Goal: Browse casually

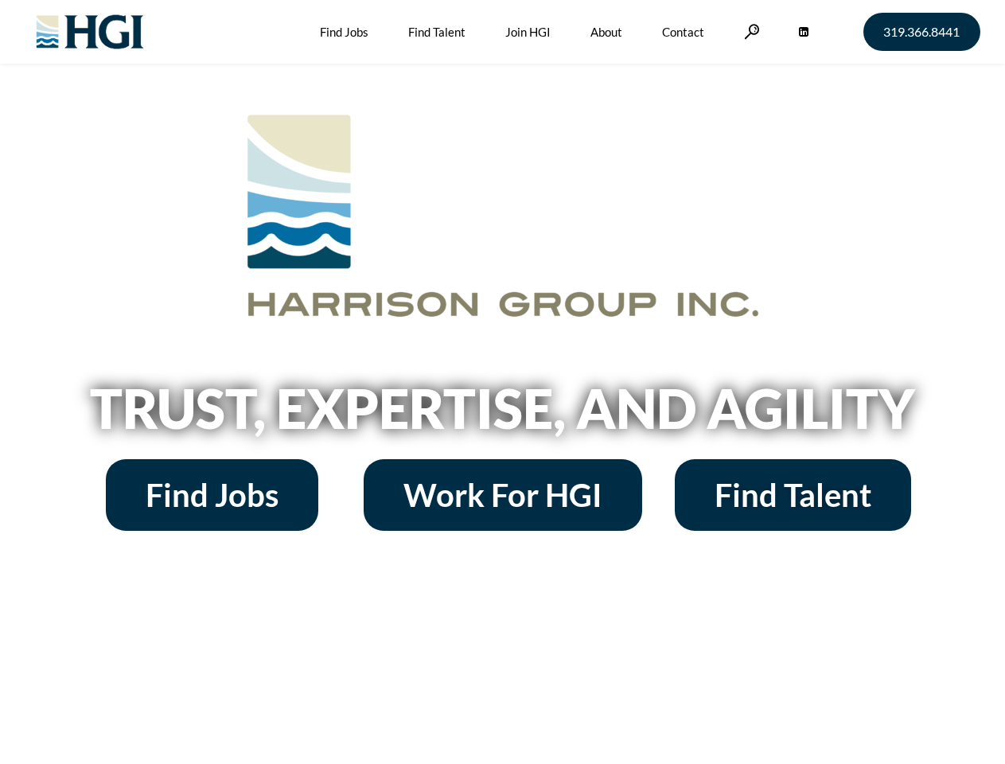
click at [502, 382] on h2 "Trust, Expertise, and Agility" at bounding box center [502, 408] width 907 height 54
click at [749, 31] on link at bounding box center [752, 31] width 16 height 15
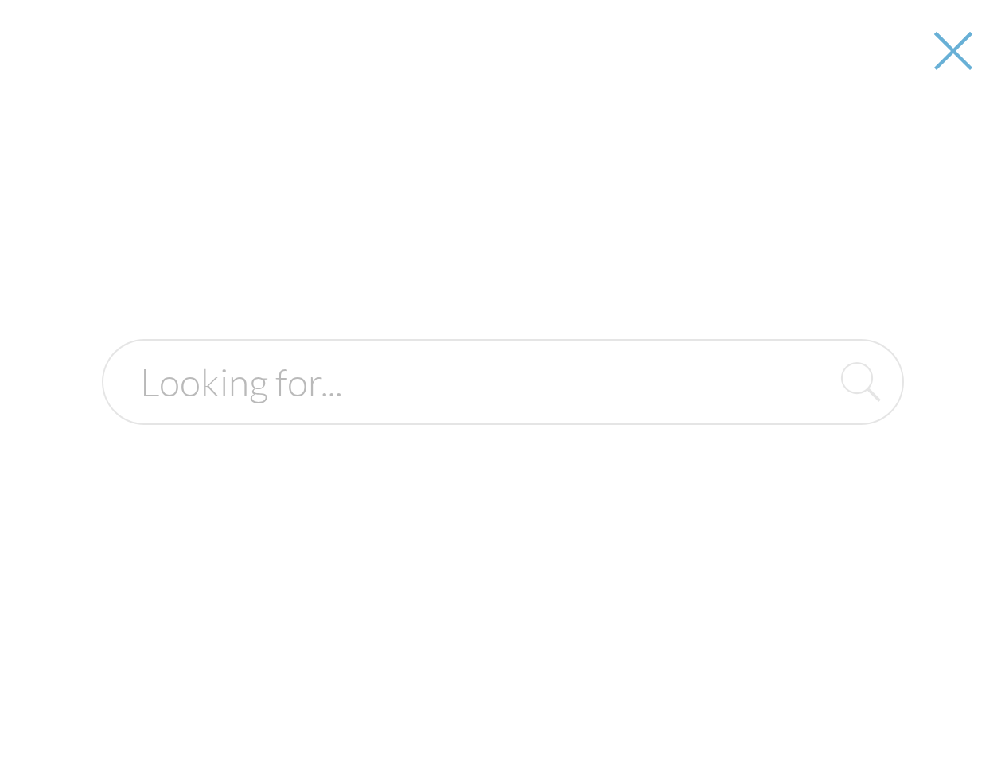
click at [502, 414] on h2 "Trust, Expertise, and Agility" at bounding box center [502, 408] width 907 height 54
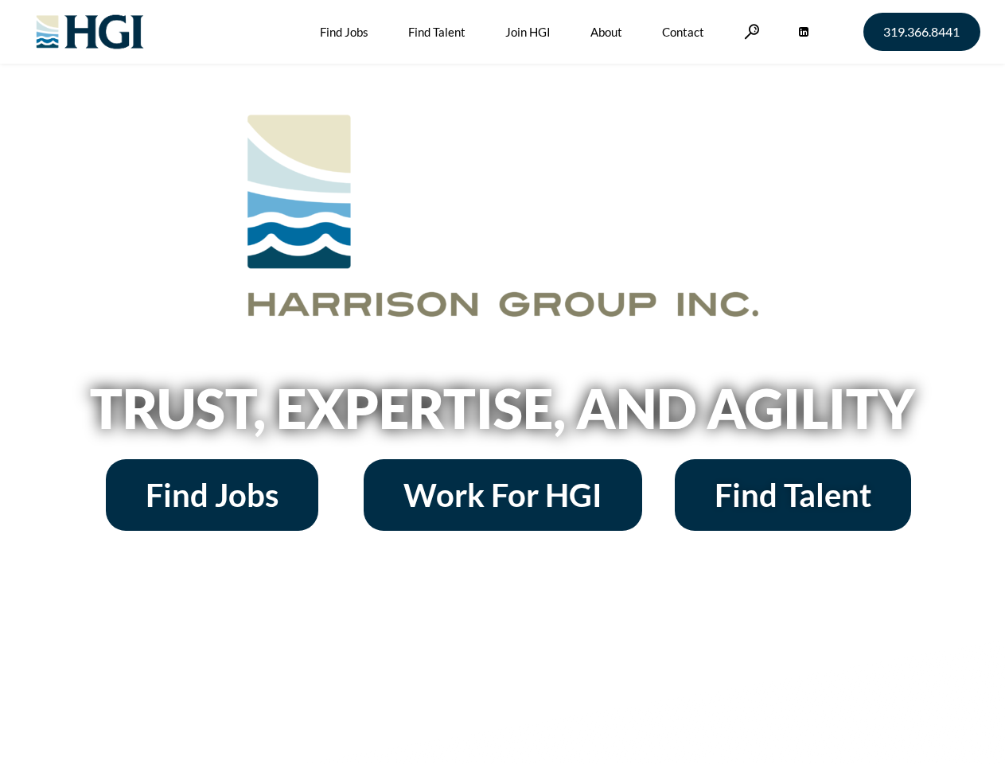
click at [502, 382] on h2 "Trust, Expertise, and Agility" at bounding box center [502, 408] width 907 height 54
click at [749, 31] on link at bounding box center [752, 31] width 16 height 15
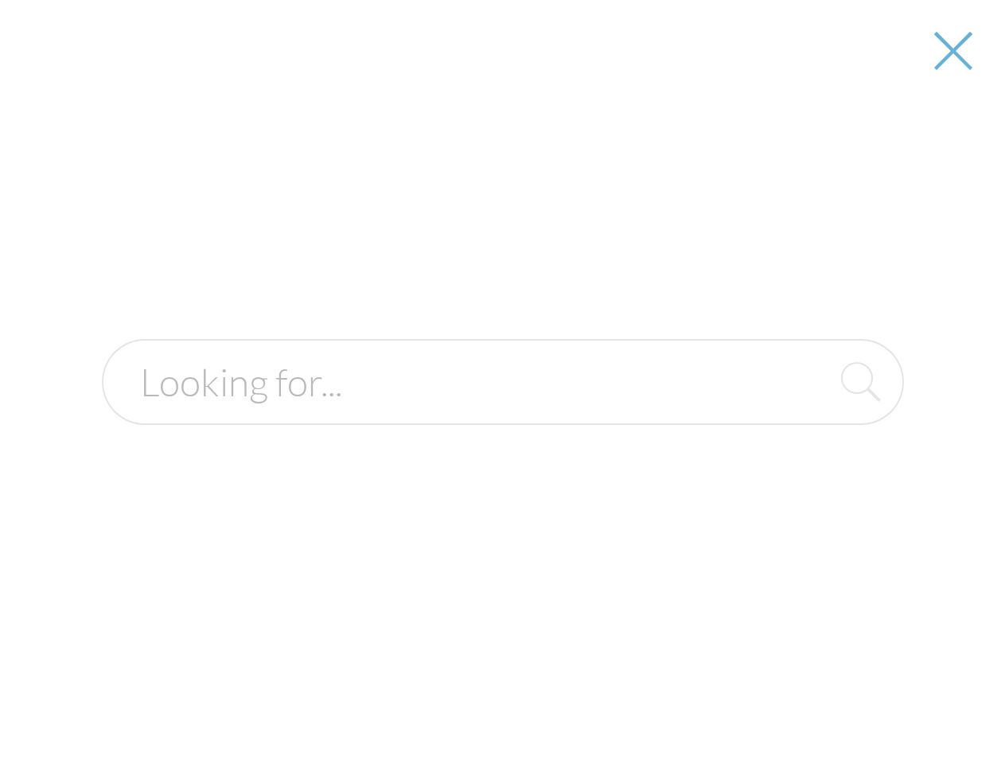
click at [502, 414] on h2 "Trust, Expertise, and Agility" at bounding box center [502, 408] width 907 height 54
